Goal: Information Seeking & Learning: Learn about a topic

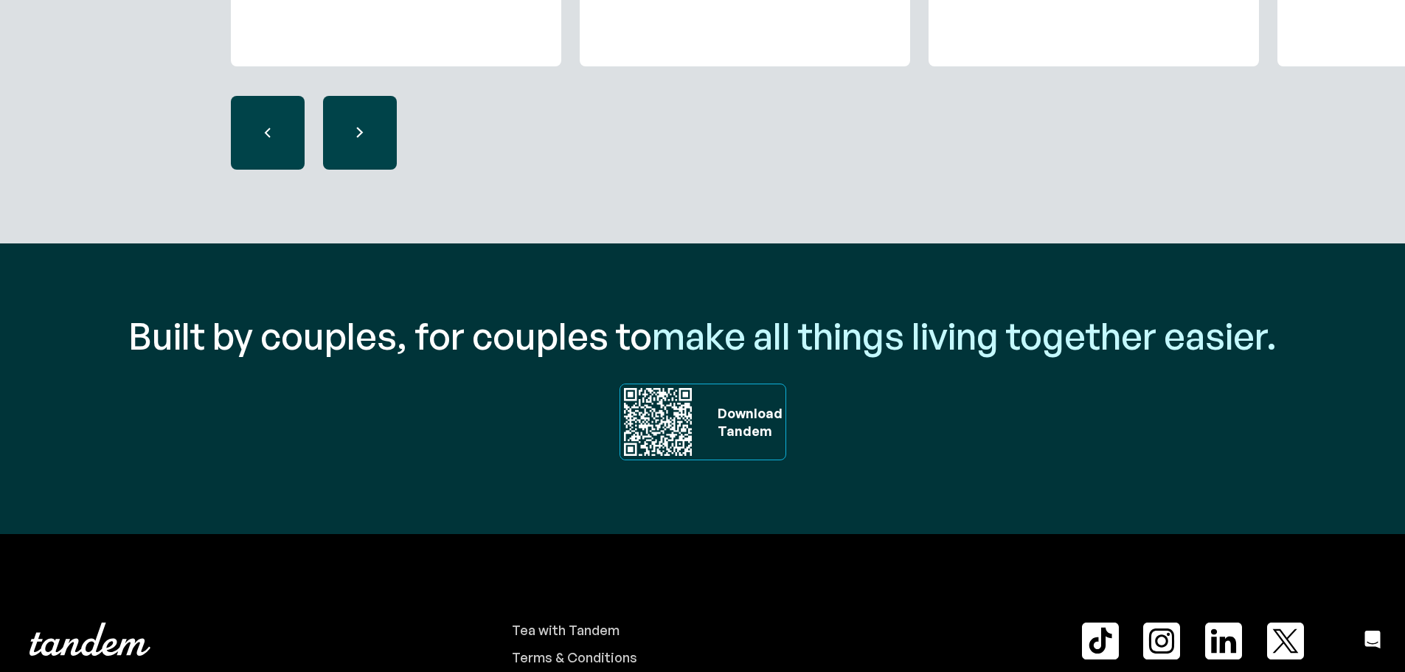
scroll to position [5021, 0]
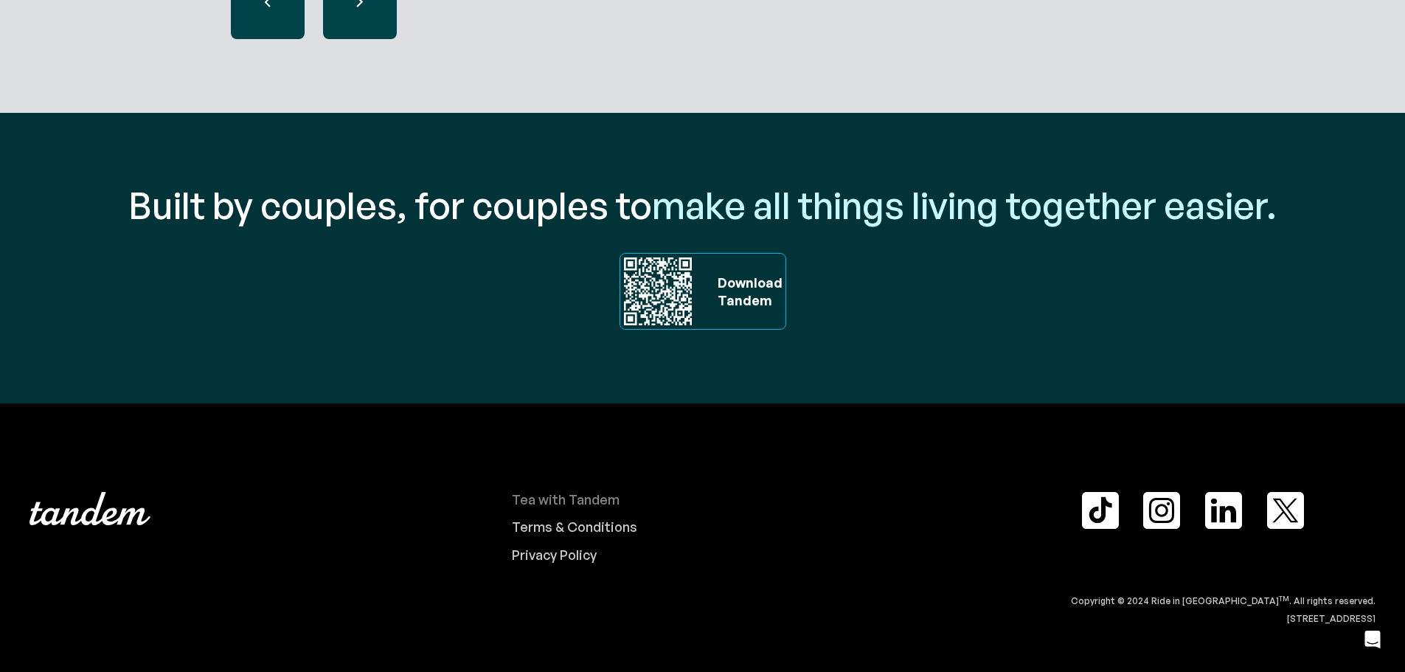
click at [590, 495] on div "Tea with Tandem" at bounding box center [566, 500] width 108 height 16
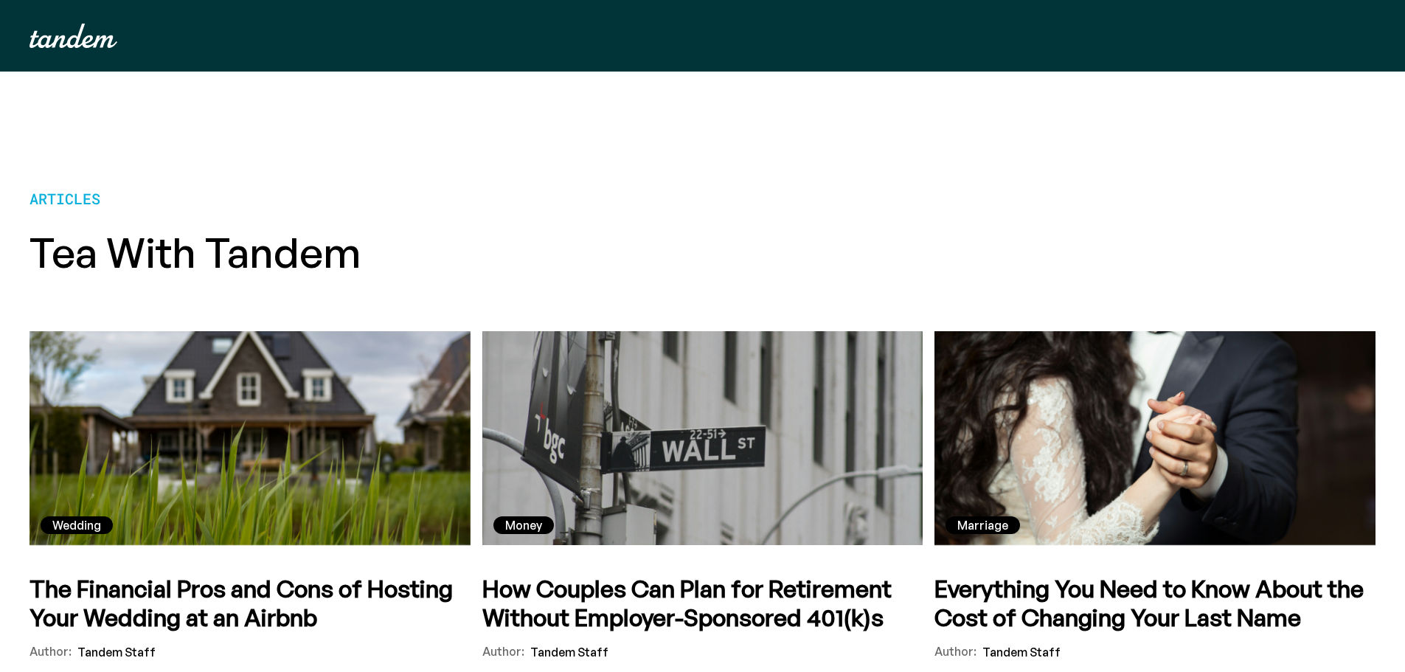
click at [590, 495] on div "Money" at bounding box center [702, 438] width 441 height 214
drag, startPoint x: 1410, startPoint y: 52, endPoint x: 1416, endPoint y: 29, distance: 23.6
click at [1405, 29] on html "Your Cart Subtotal Pay with browser. Continue to Checkout Nothing in your cart …" at bounding box center [702, 336] width 1405 height 672
